Goal: Transaction & Acquisition: Purchase product/service

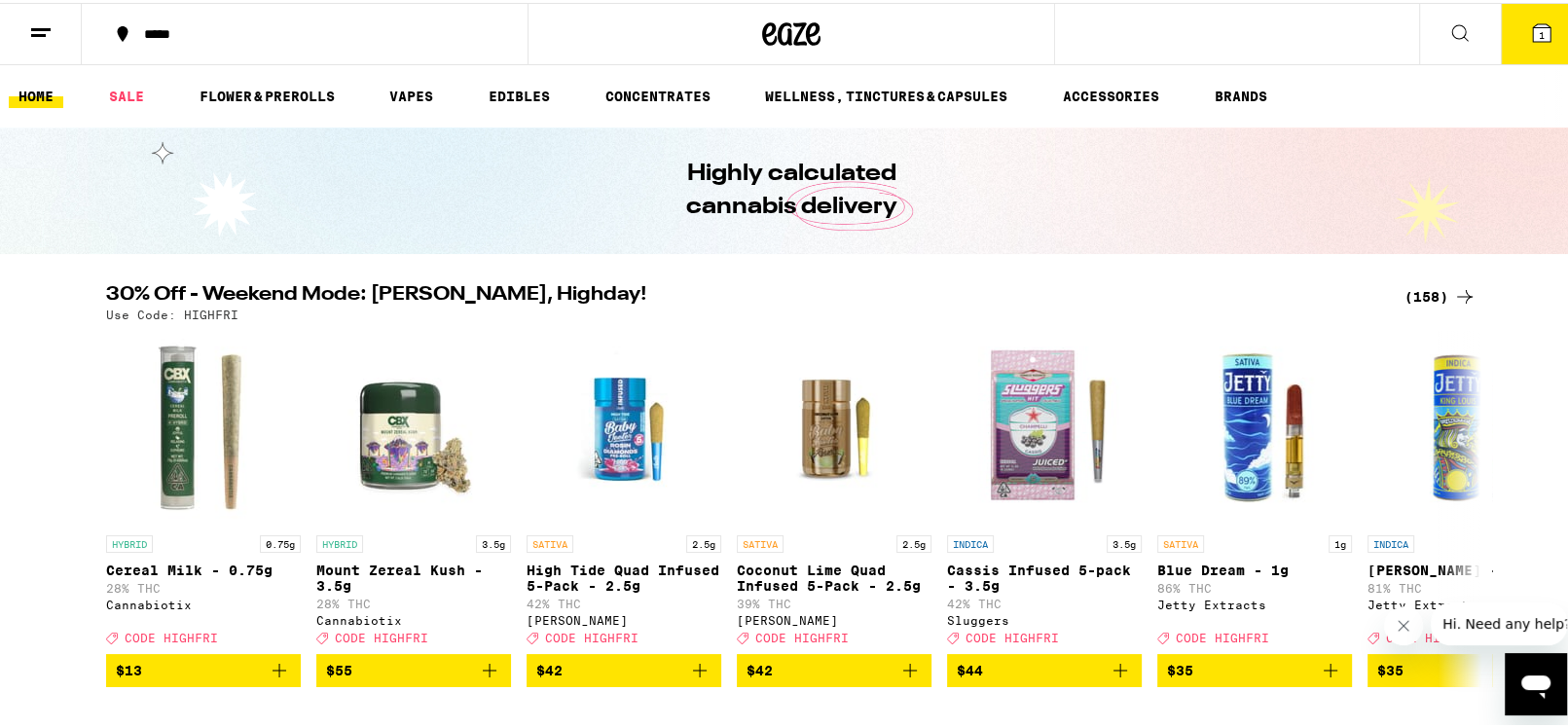
click at [1453, 291] on icon at bounding box center [1465, 294] width 24 height 24
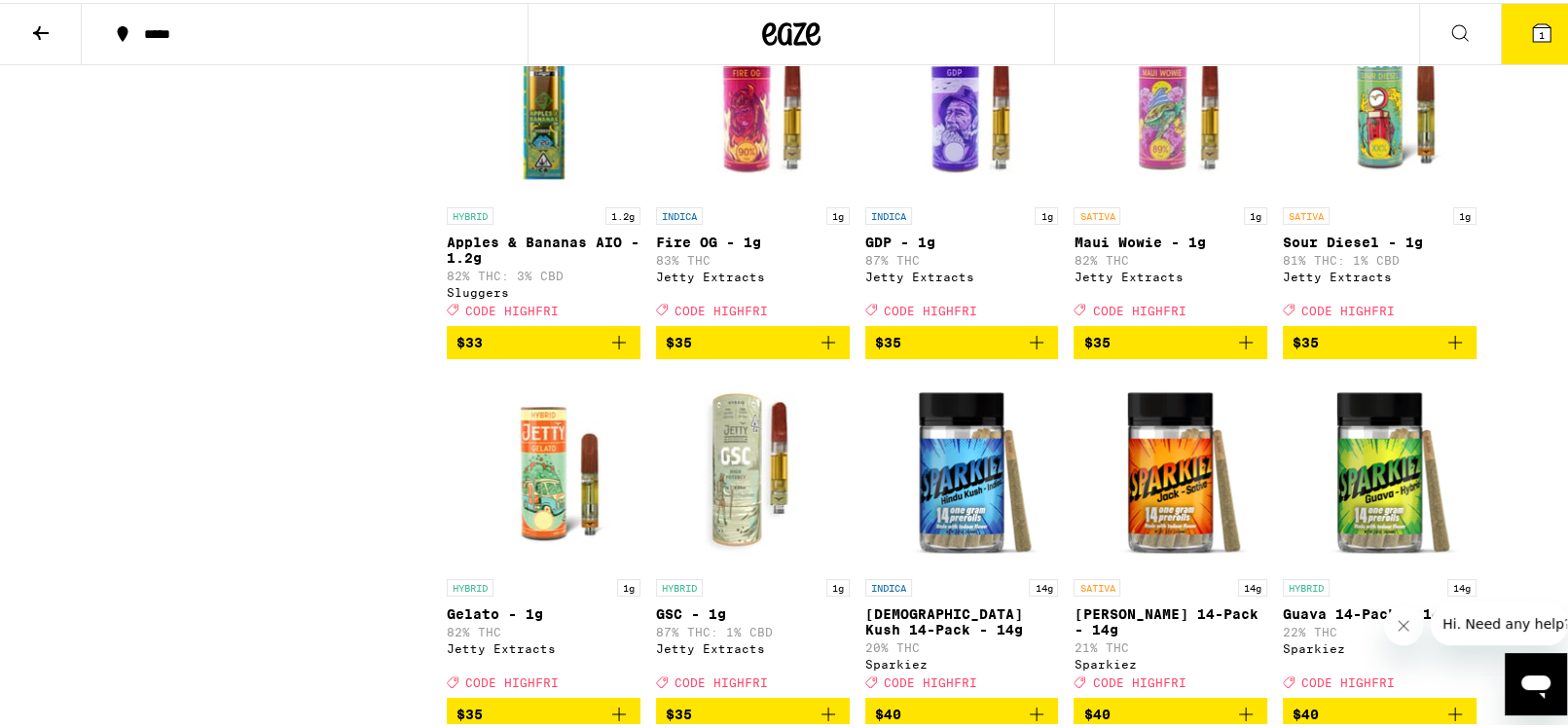
scroll to position [9538, 0]
